Goal: Transaction & Acquisition: Download file/media

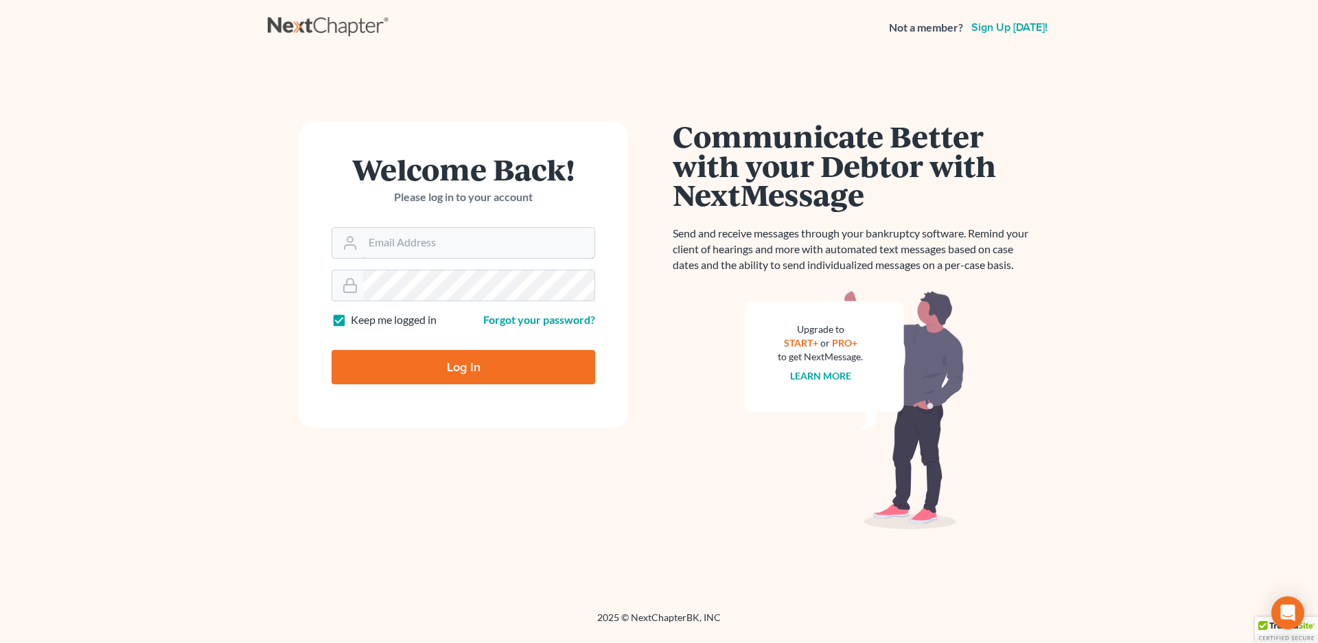
type input "[EMAIL_ADDRESS][DOMAIN_NAME]"
click at [446, 372] on input "Log In" at bounding box center [464, 367] width 264 height 34
type input "Thinking..."
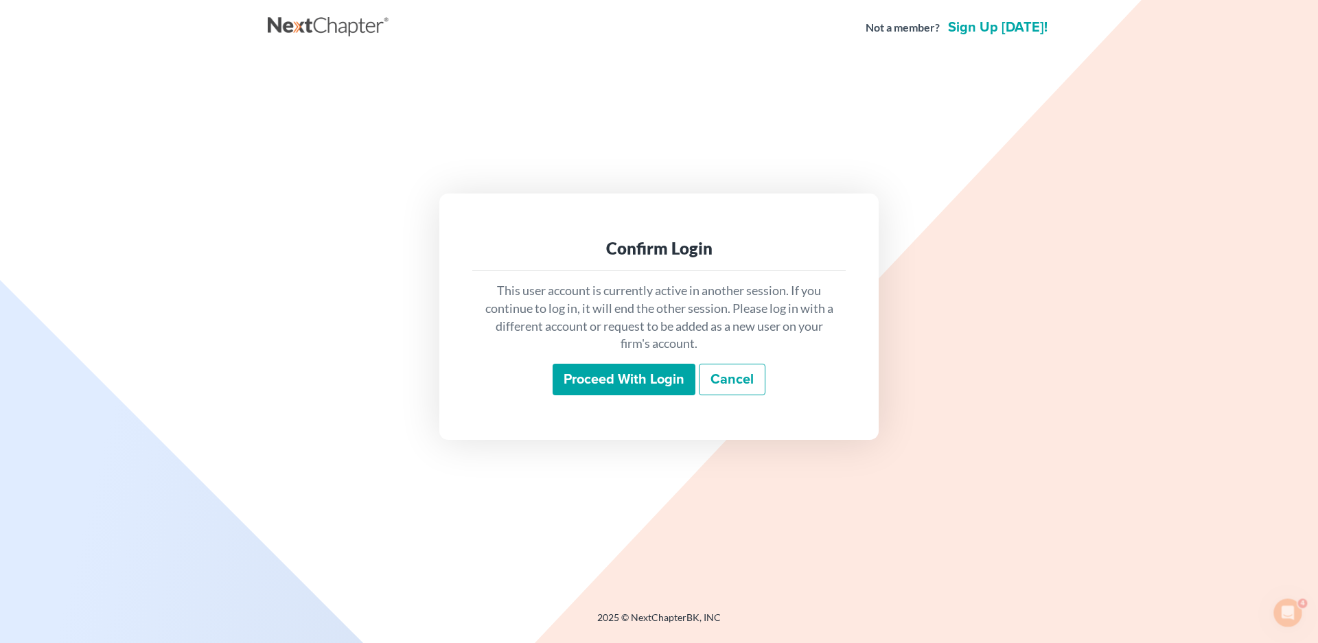
click at [604, 372] on input "Proceed with login" at bounding box center [624, 380] width 143 height 32
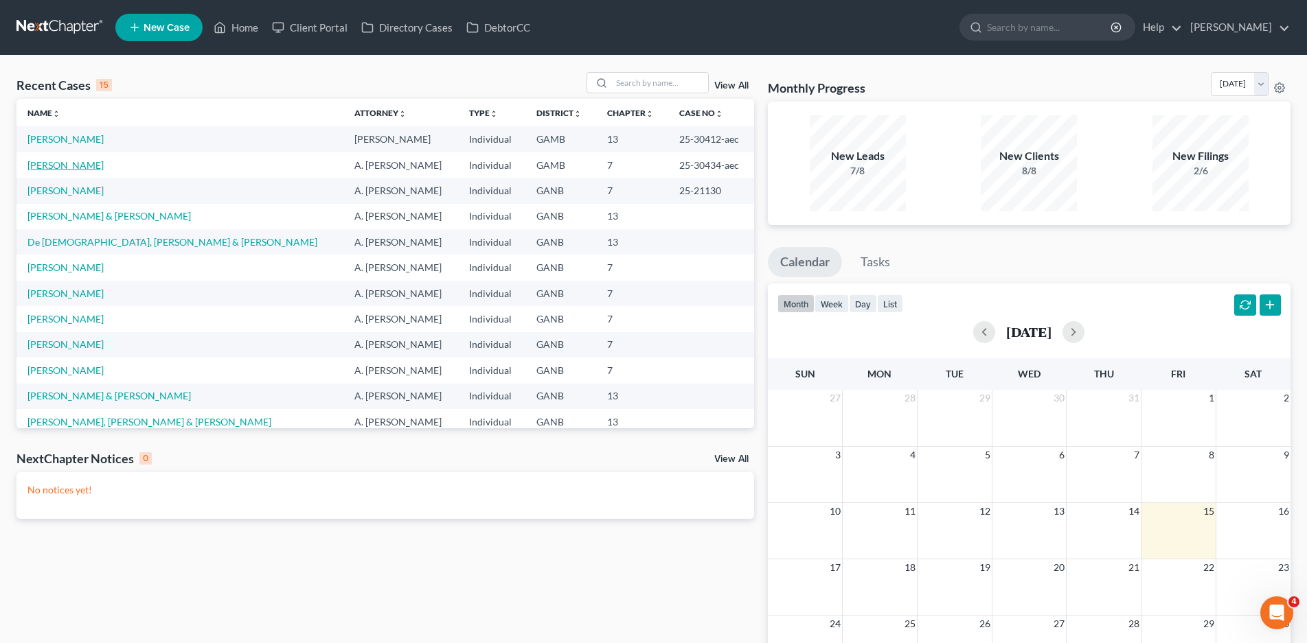
click at [98, 165] on link "Jackson-Price, Dora" at bounding box center [65, 165] width 76 height 12
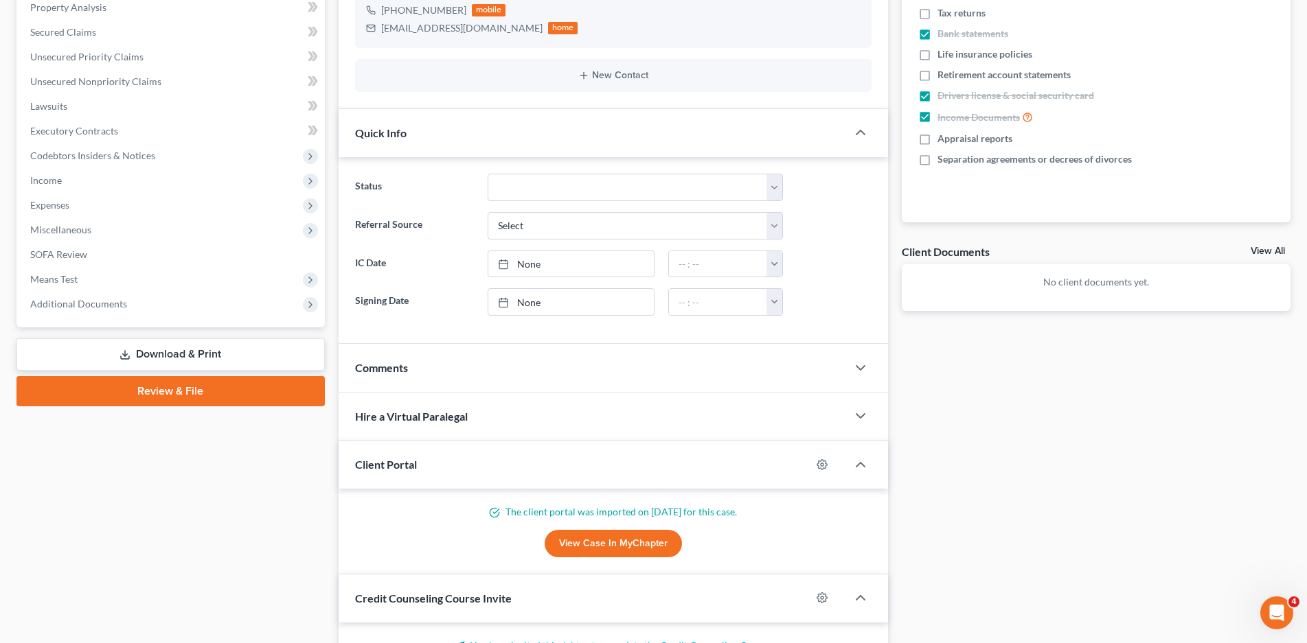
scroll to position [275, 0]
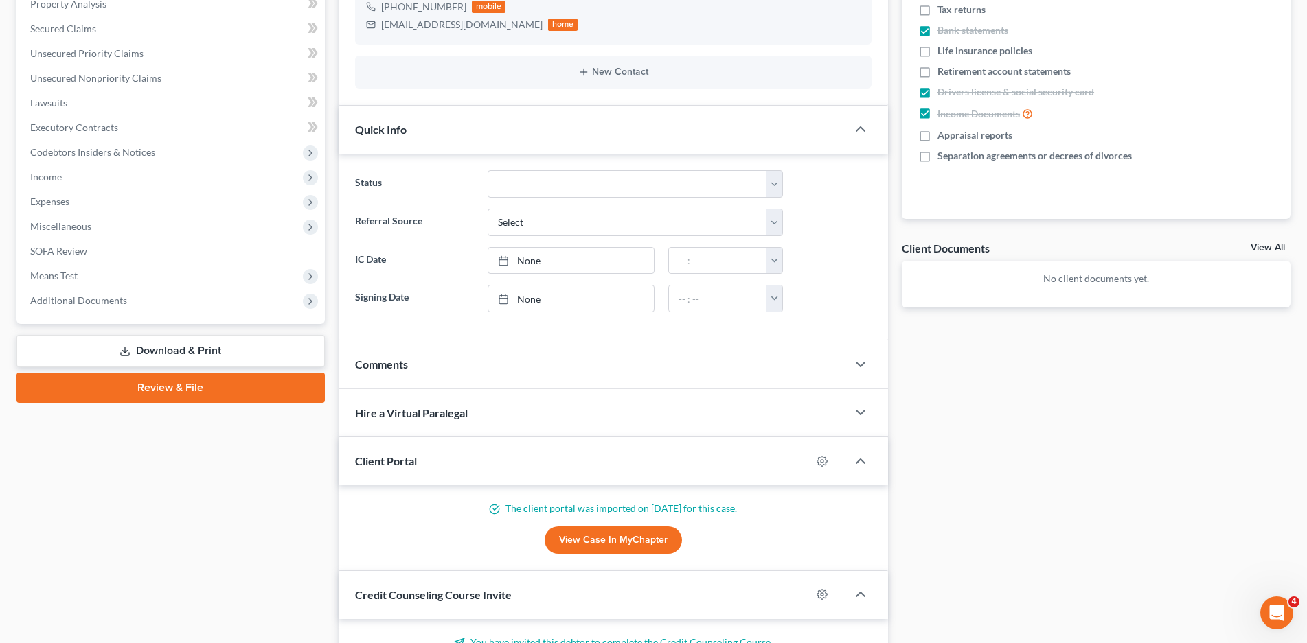
click at [185, 354] on link "Download & Print" at bounding box center [170, 351] width 308 height 32
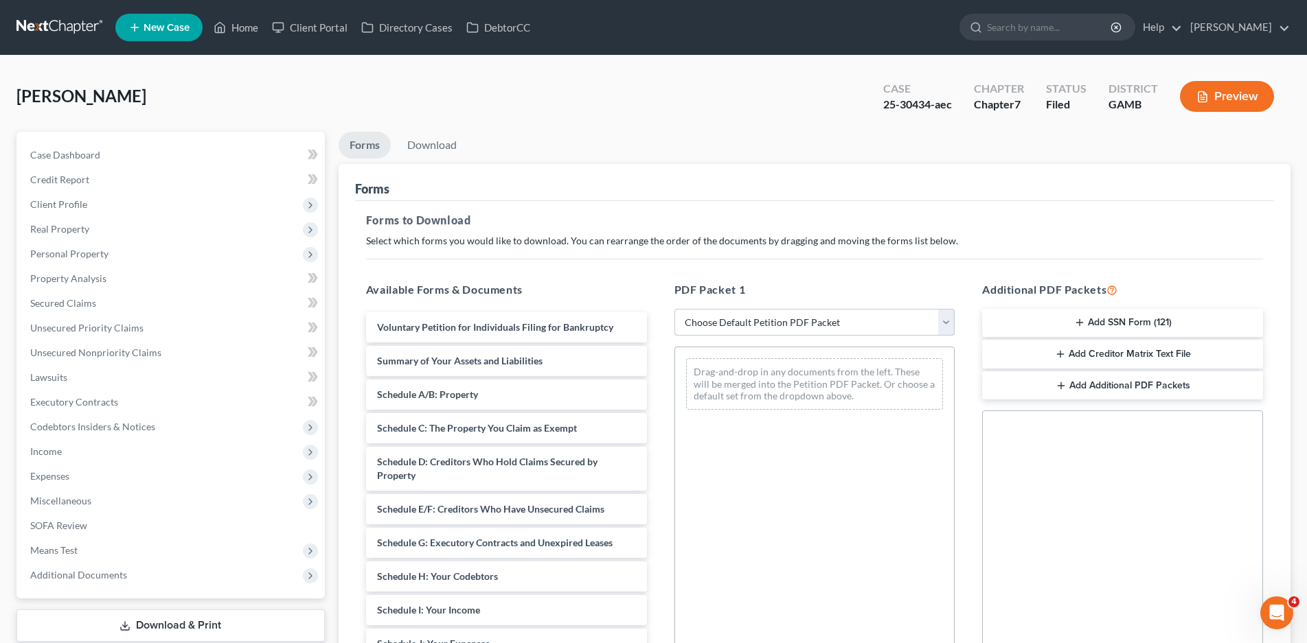
click at [724, 327] on select "Choose Default Petition PDF Packet Complete Bankruptcy Petition (all forms and …" at bounding box center [814, 322] width 281 height 27
select select "0"
click at [674, 309] on select "Choose Default Petition PDF Packet Complete Bankruptcy Petition (all forms and …" at bounding box center [814, 322] width 281 height 27
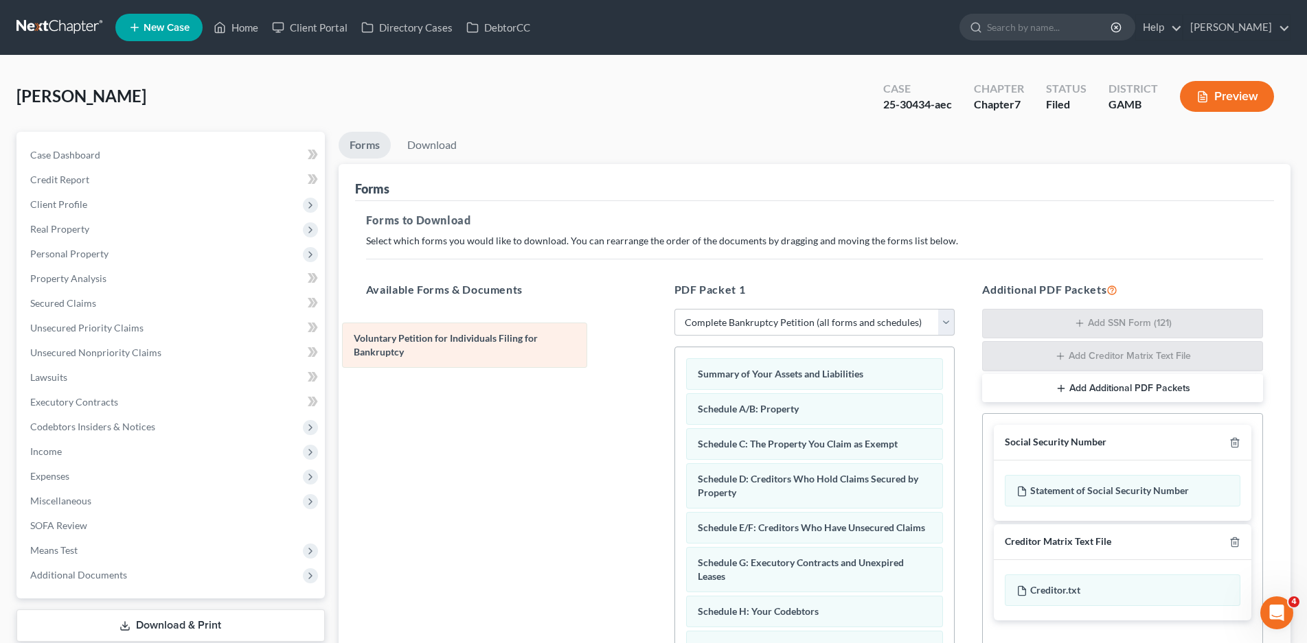
drag, startPoint x: 712, startPoint y: 377, endPoint x: 368, endPoint y: 341, distance: 345.9
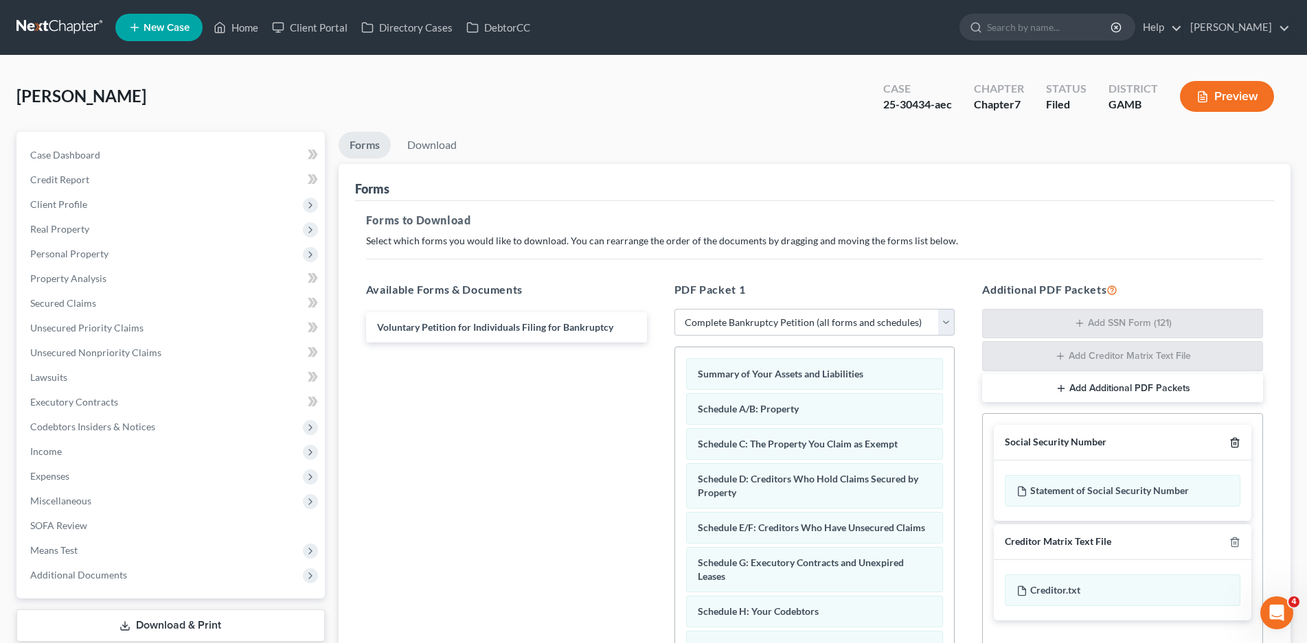
click at [1237, 443] on icon "button" at bounding box center [1234, 443] width 6 height 9
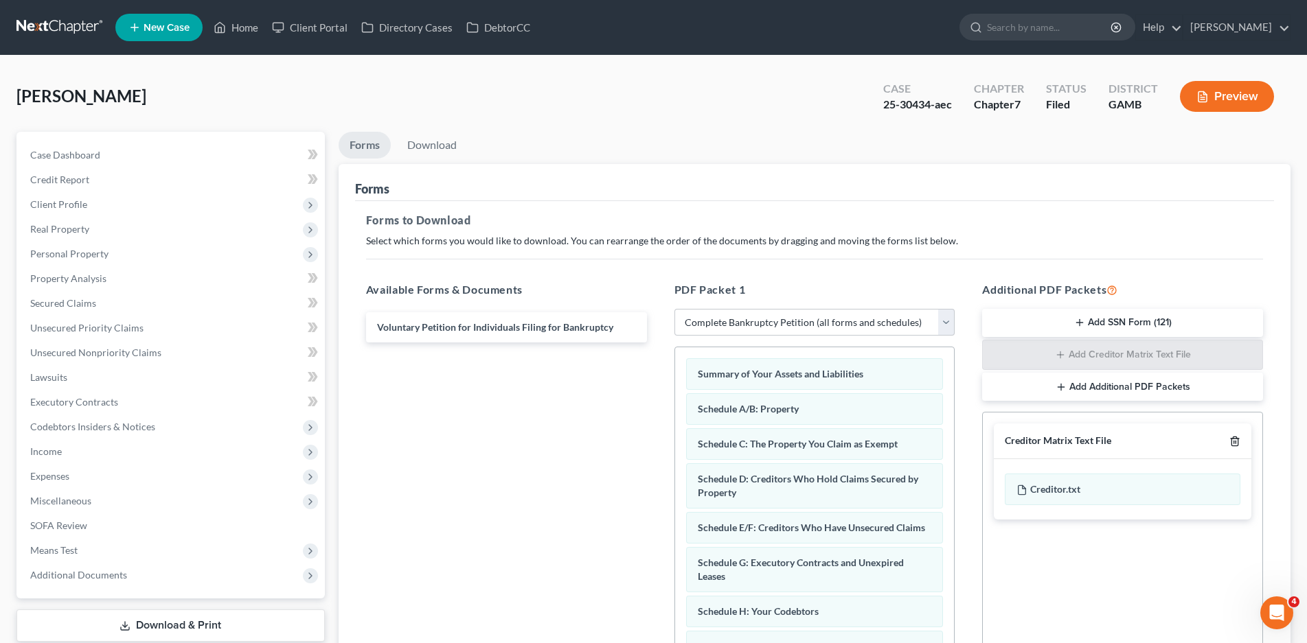
click at [1237, 443] on icon "button" at bounding box center [1234, 441] width 6 height 9
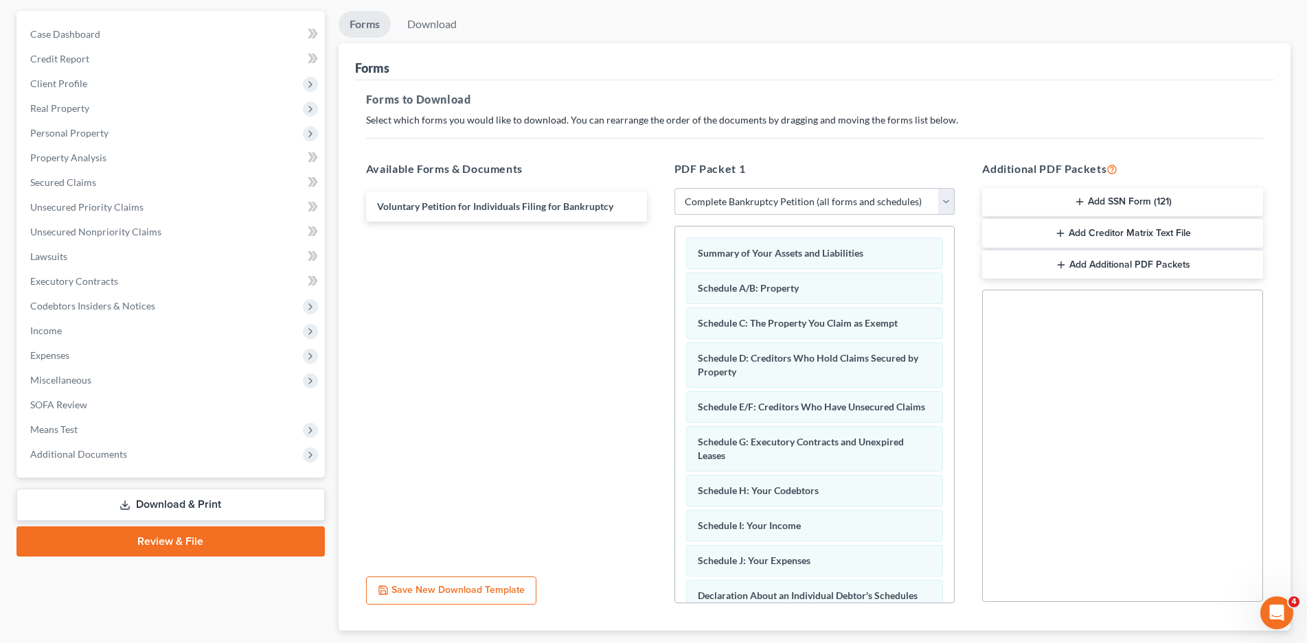
scroll to position [144, 0]
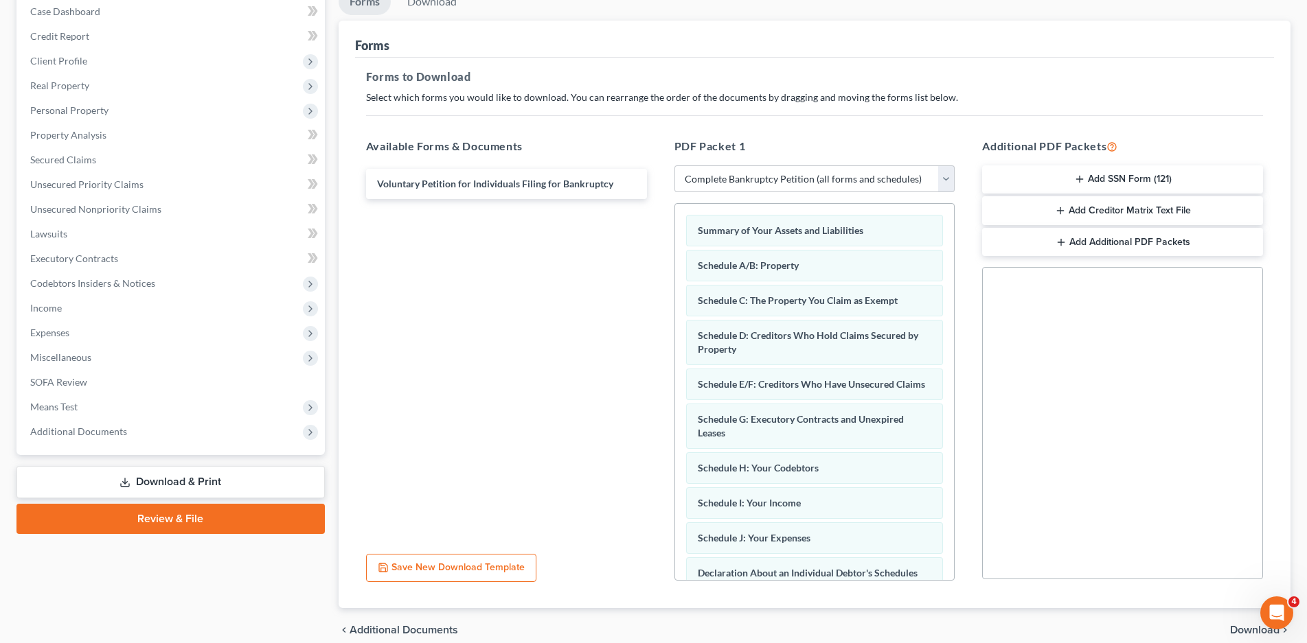
click at [1231, 625] on span "Download" at bounding box center [1254, 630] width 49 height 11
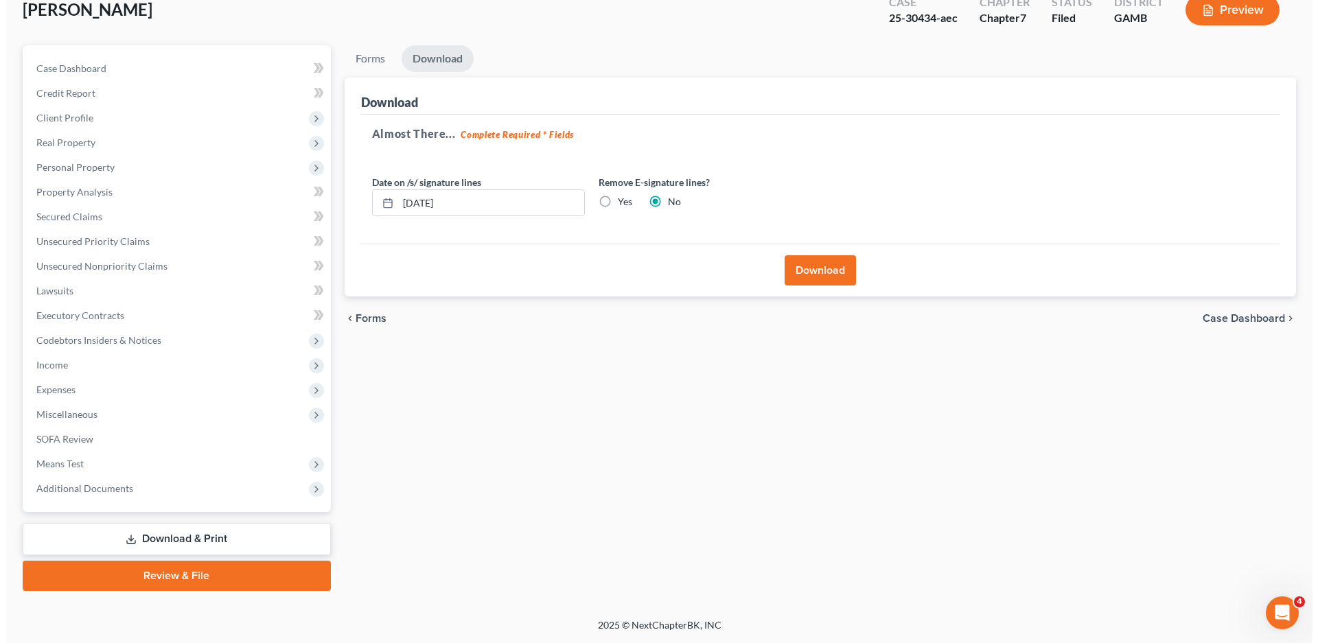
scroll to position [87, 0]
click at [807, 264] on button "Download" at bounding box center [814, 270] width 71 height 30
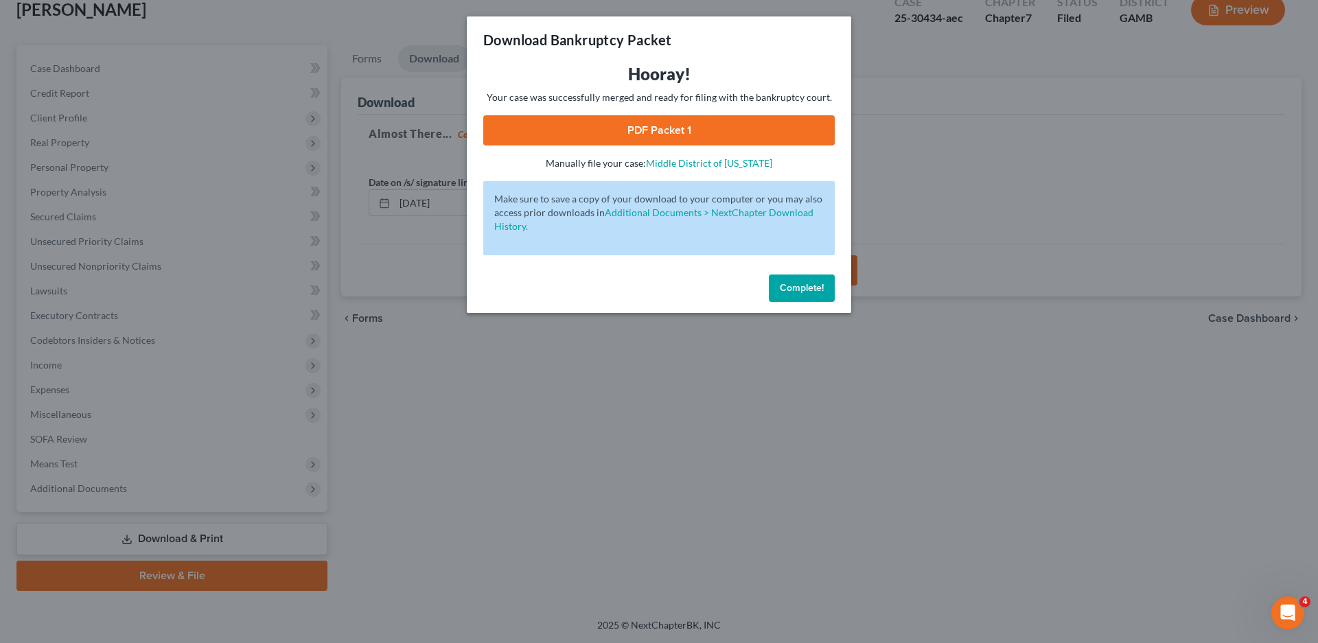
click at [668, 128] on link "PDF Packet 1" at bounding box center [659, 130] width 352 height 30
